Goal: Entertainment & Leisure: Consume media (video, audio)

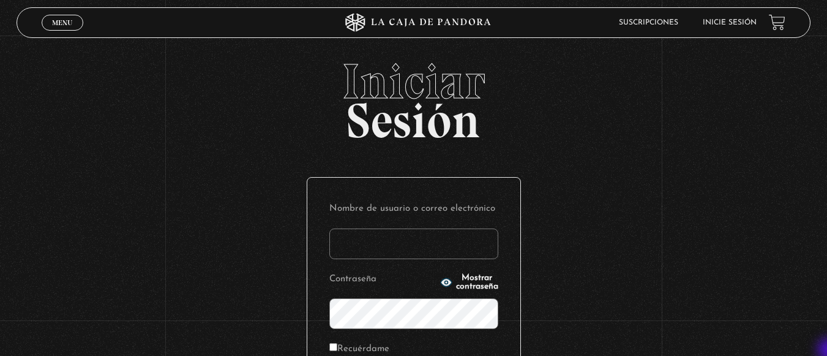
type input "[EMAIL_ADDRESS][DOMAIN_NAME]"
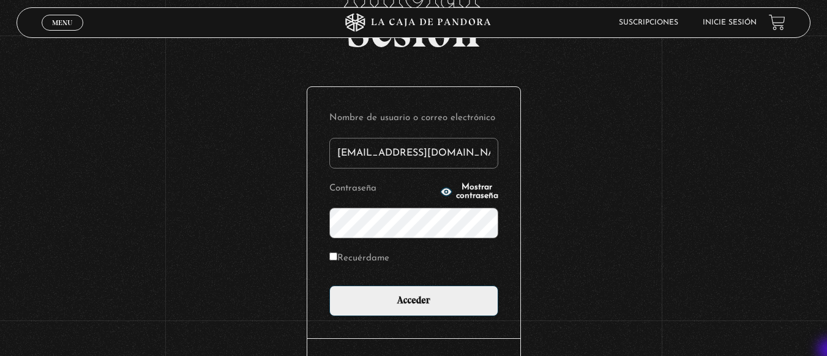
scroll to position [98, 0]
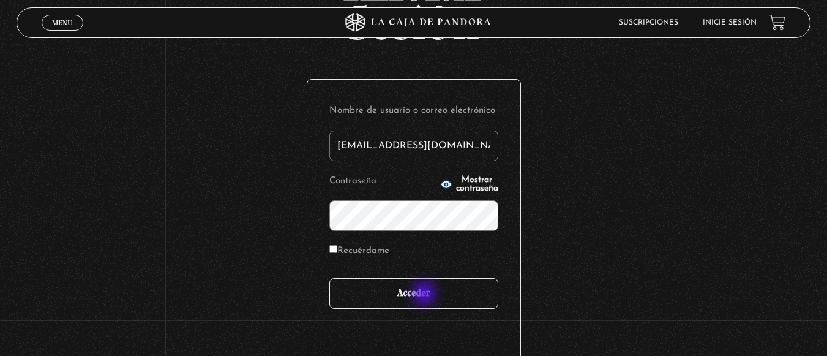
click at [425, 294] on input "Acceder" at bounding box center [413, 293] width 169 height 31
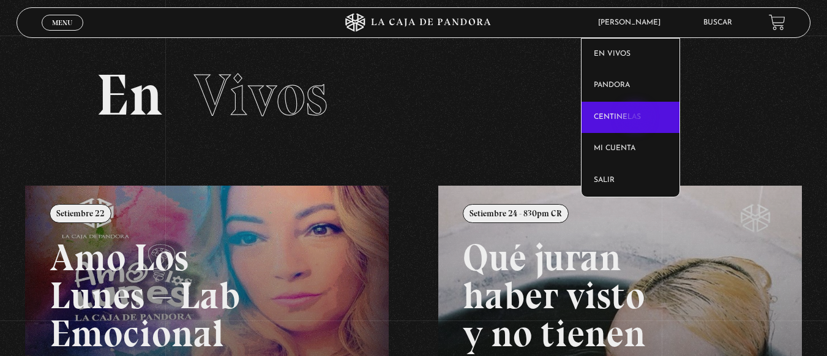
click at [636, 118] on link "Centinelas" at bounding box center [630, 118] width 98 height 32
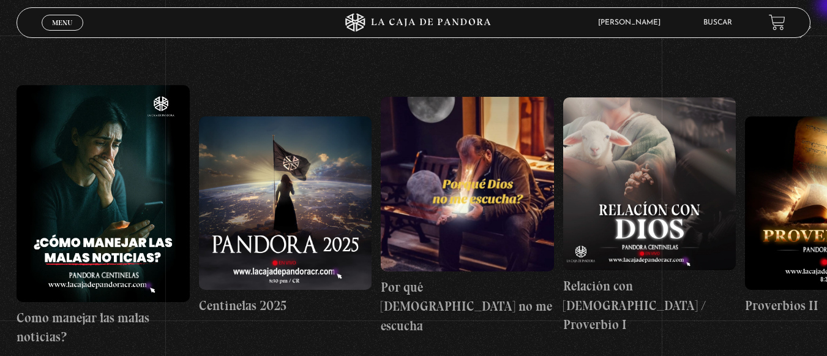
scroll to position [147, 0]
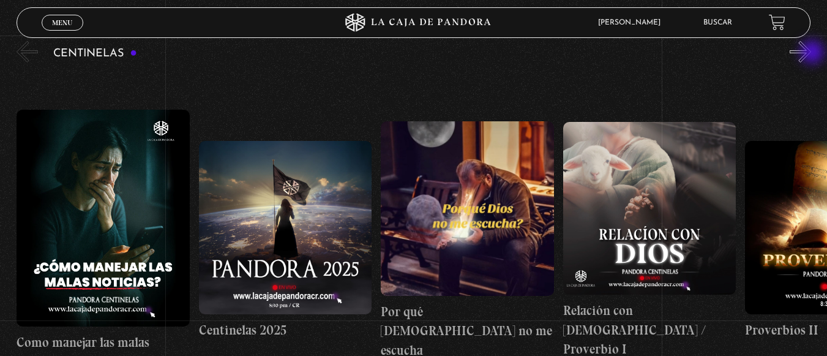
click at [811, 53] on button "»" at bounding box center [799, 51] width 21 height 21
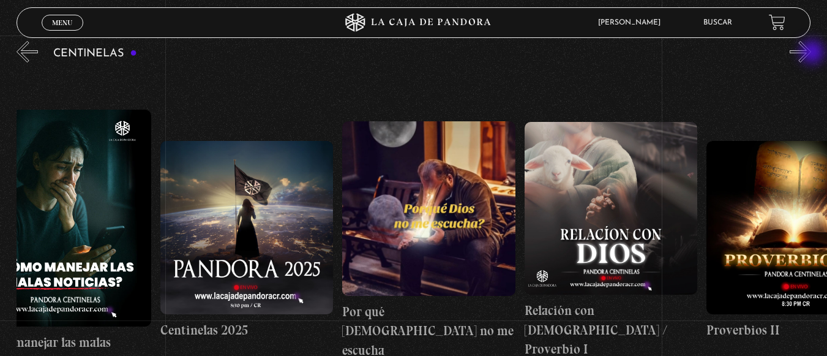
click at [811, 53] on button "»" at bounding box center [799, 51] width 21 height 21
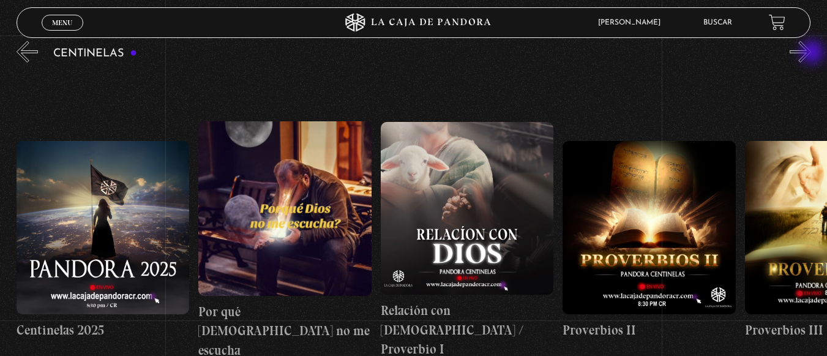
click at [811, 53] on button "»" at bounding box center [799, 51] width 21 height 21
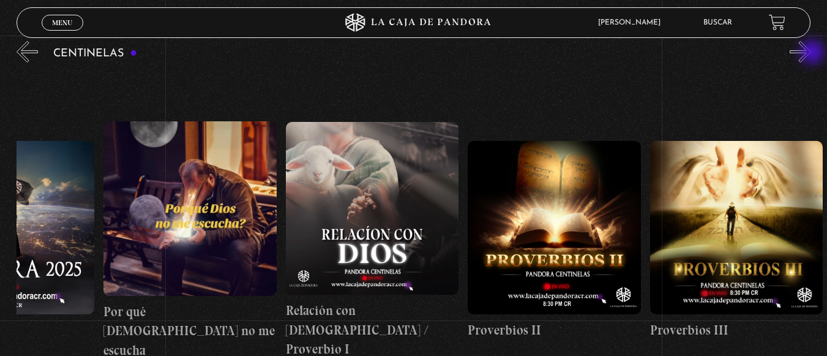
click at [811, 53] on button "»" at bounding box center [799, 51] width 21 height 21
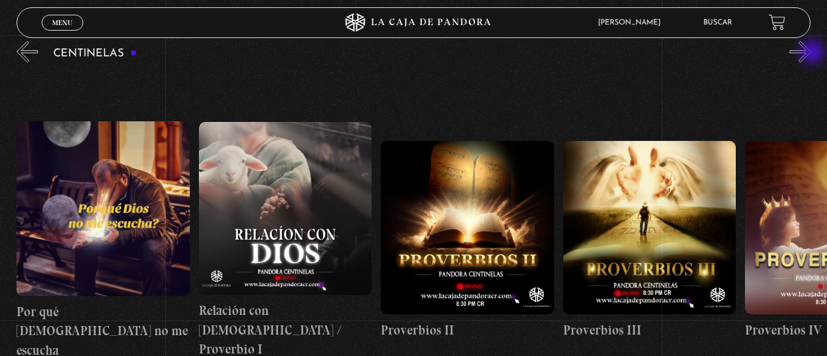
click at [811, 53] on button "»" at bounding box center [799, 51] width 21 height 21
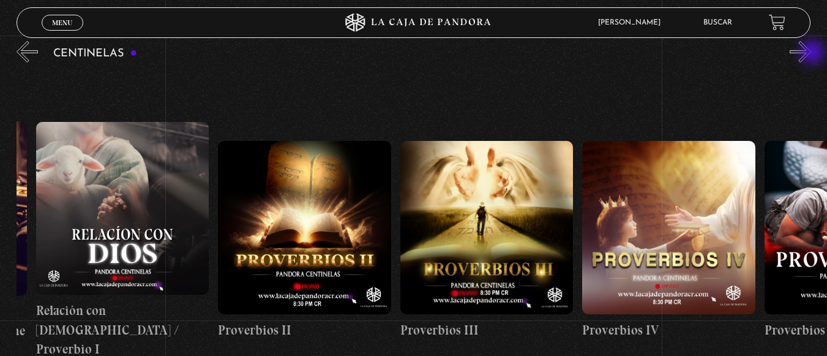
click at [811, 53] on button "»" at bounding box center [799, 51] width 21 height 21
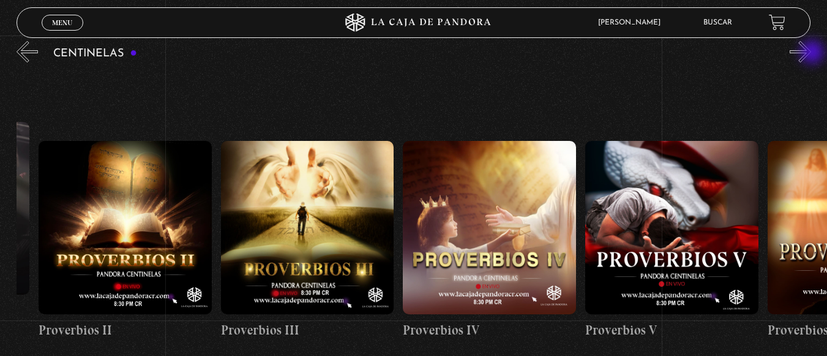
click at [811, 53] on button "»" at bounding box center [799, 51] width 21 height 21
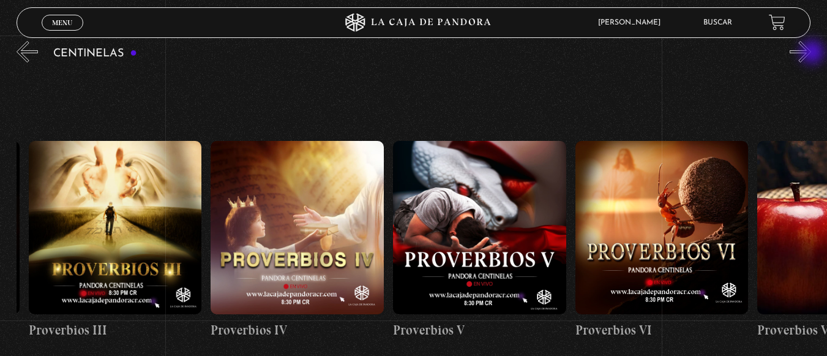
click at [811, 53] on button "»" at bounding box center [799, 51] width 21 height 21
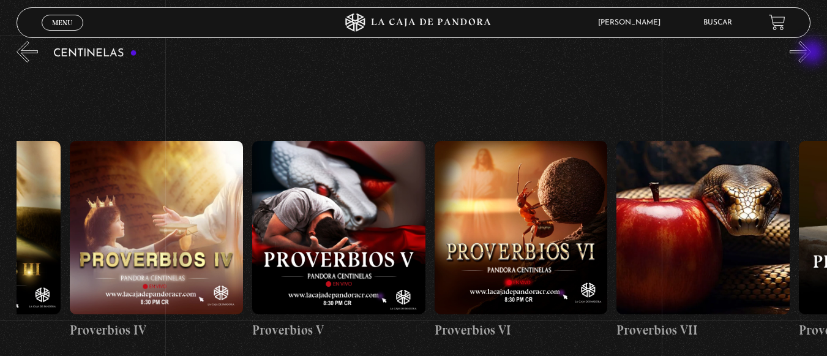
click at [811, 53] on button "»" at bounding box center [799, 51] width 21 height 21
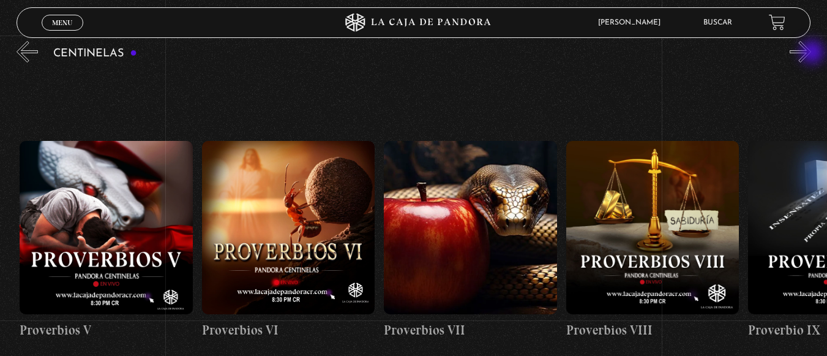
click at [811, 53] on button "»" at bounding box center [799, 51] width 21 height 21
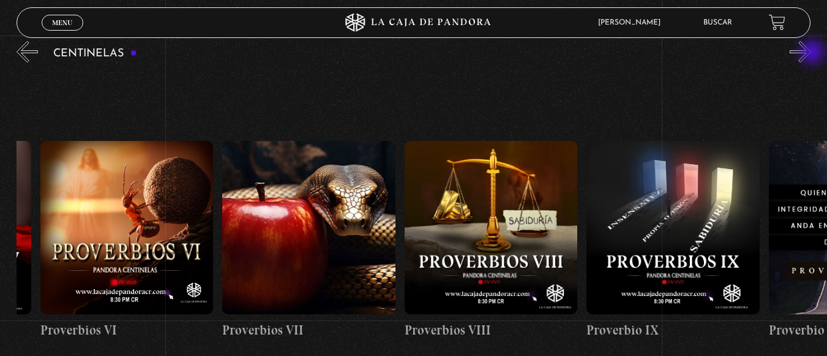
scroll to position [0, 1456]
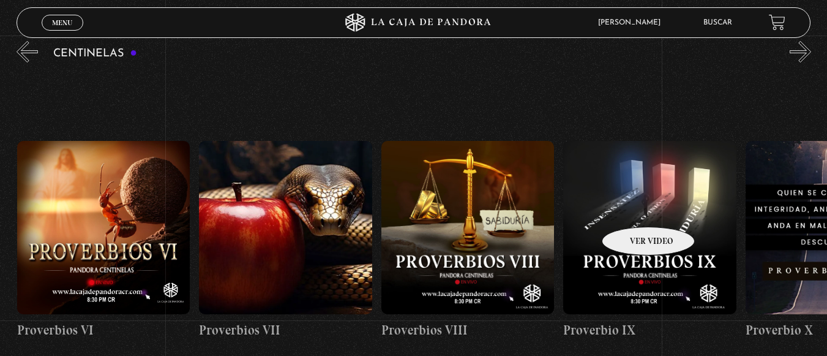
click at [632, 208] on figure at bounding box center [649, 227] width 173 height 173
click at [635, 214] on figure at bounding box center [649, 227] width 173 height 173
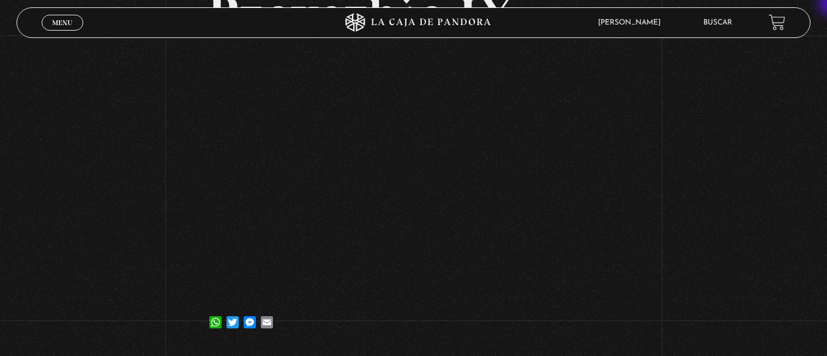
scroll to position [98, 0]
